Goal: Task Accomplishment & Management: Complete application form

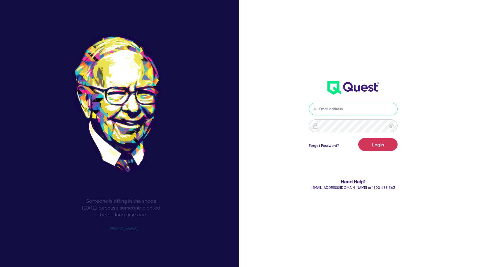
click at [329, 108] on input "email" at bounding box center [353, 109] width 89 height 13
type input "[PERSON_NAME][EMAIL_ADDRESS][DOMAIN_NAME]"
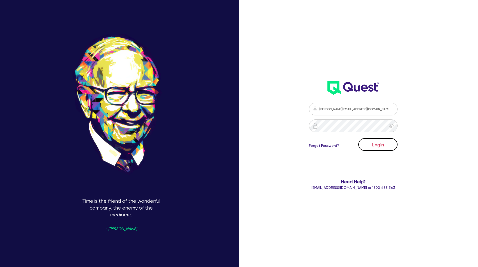
click at [378, 145] on button "Login" at bounding box center [377, 144] width 39 height 13
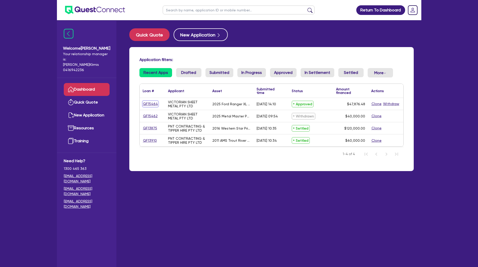
click at [154, 104] on link "QF15464" at bounding box center [150, 104] width 15 height 6
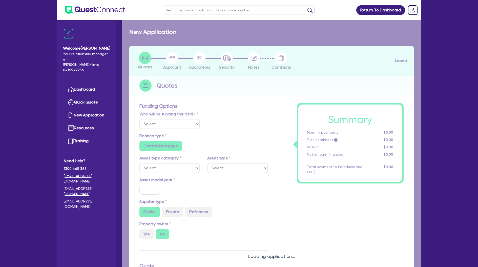
select select "Quest Finance - Platform Funding"
select select "CARS_AND_LIGHT_TRUCKS"
type input "2025"
type input "59,845.6"
type input "11,969.12"
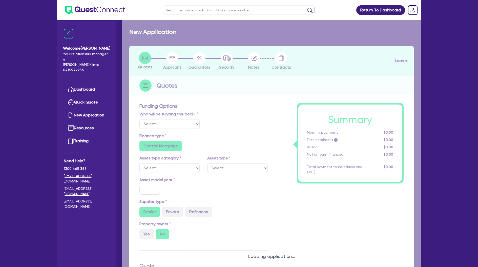
radio input "true"
type input "17.95"
type input "150"
select select "PASSENGER_VEHICLES"
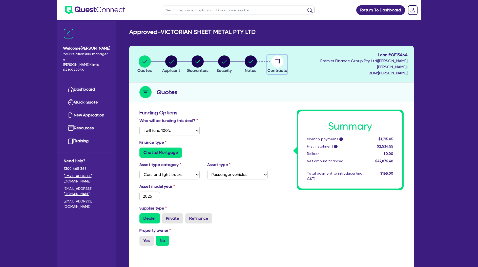
click at [282, 63] on circle "button" at bounding box center [277, 61] width 12 height 12
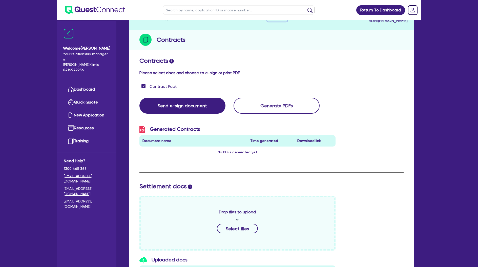
scroll to position [68, 0]
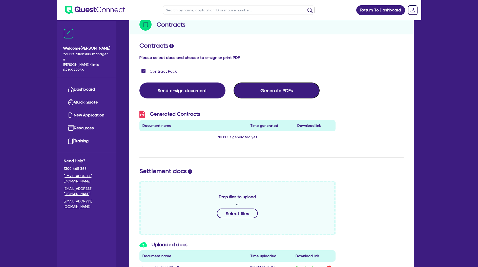
click at [271, 87] on button "Generate PDFs" at bounding box center [277, 91] width 86 height 16
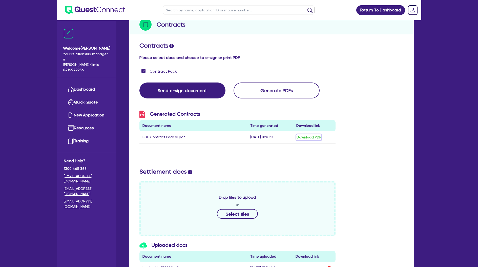
click at [304, 134] on button "Download PDF" at bounding box center [308, 137] width 25 height 6
click at [204, 86] on button "Send e-sign document" at bounding box center [182, 91] width 86 height 16
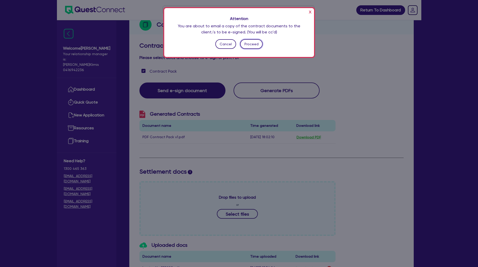
click at [252, 43] on button "Proceed" at bounding box center [251, 44] width 23 height 10
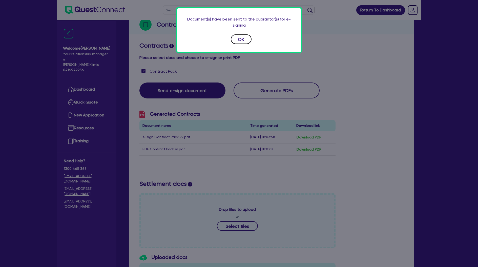
click at [241, 43] on button "OK" at bounding box center [241, 39] width 21 height 10
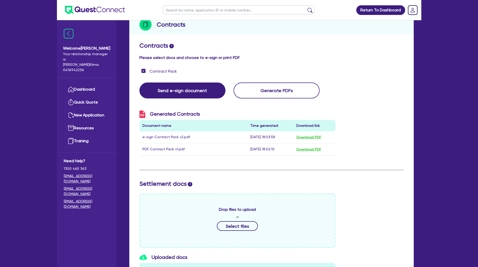
click at [175, 39] on div "Contracts i Please select docs and choose to e-sign or print PDF Contract Pack …" at bounding box center [271, 224] width 285 height 370
